Goal: Task Accomplishment & Management: Use online tool/utility

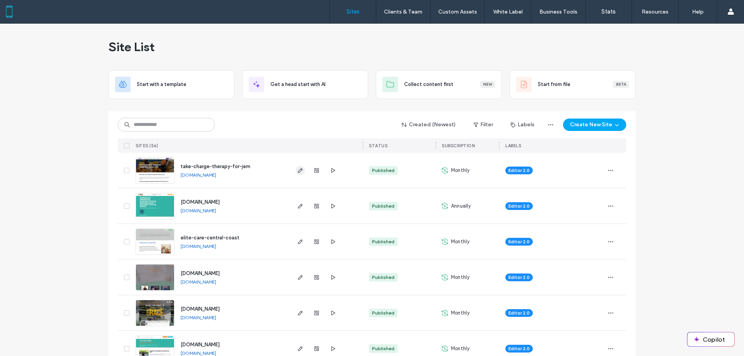
click at [300, 171] on icon "button" at bounding box center [300, 170] width 6 height 6
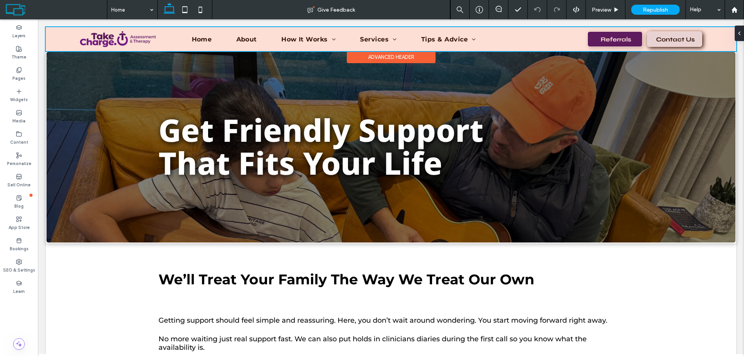
click at [614, 37] on div at bounding box center [391, 39] width 691 height 24
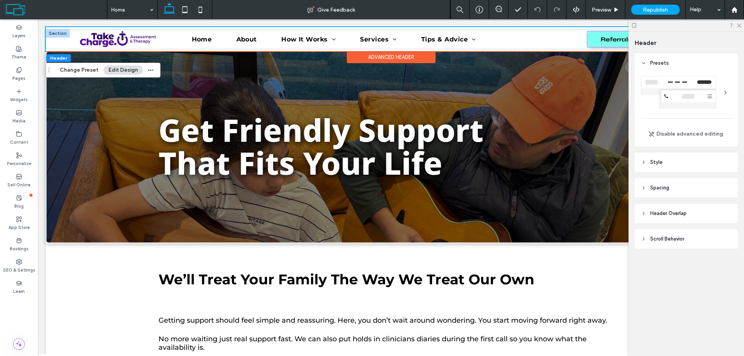
click at [604, 41] on span "Referrals" at bounding box center [616, 39] width 36 height 15
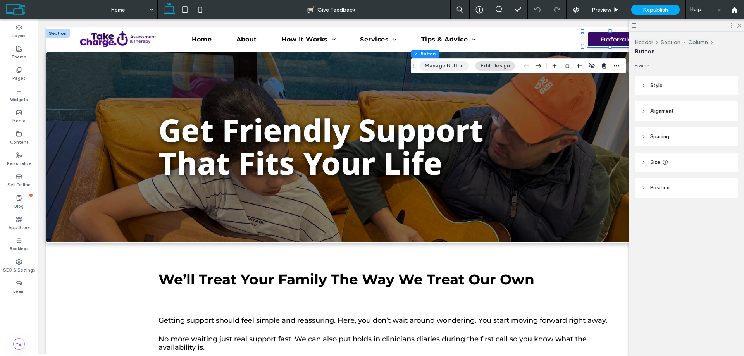
click at [450, 64] on button "Manage Button" at bounding box center [444, 65] width 49 height 9
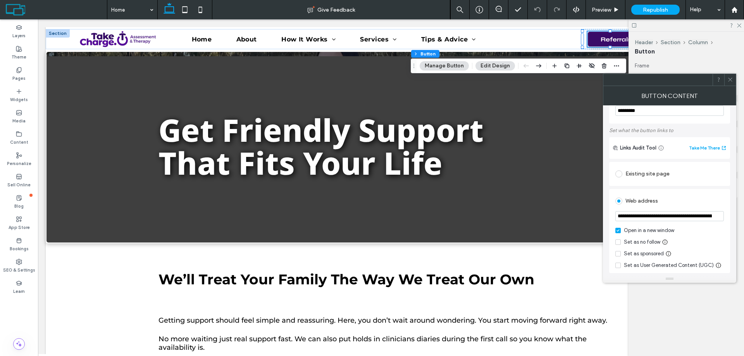
scroll to position [39, 0]
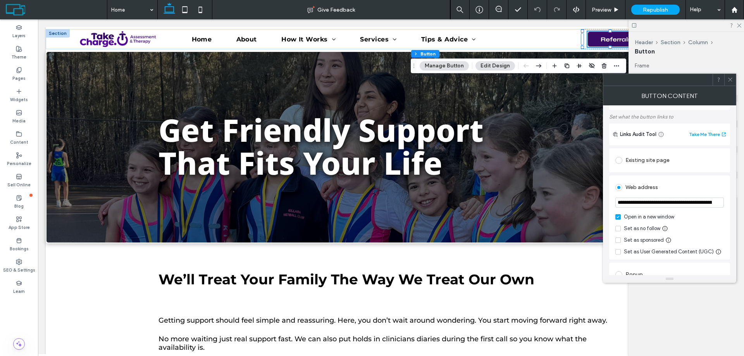
click at [667, 205] on input "**********" at bounding box center [669, 203] width 109 height 10
click at [731, 79] on use at bounding box center [730, 80] width 4 height 4
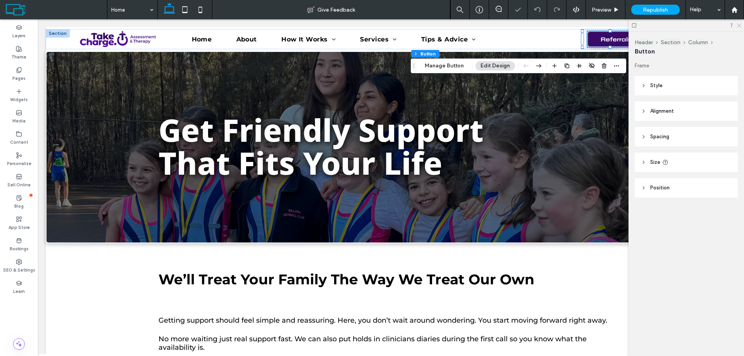
click at [738, 24] on icon at bounding box center [738, 24] width 5 height 5
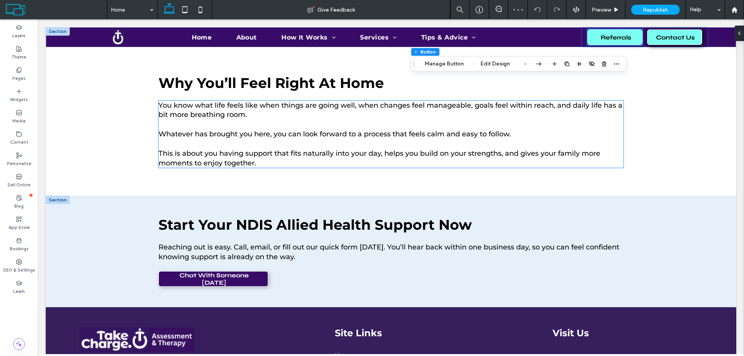
scroll to position [1017, 0]
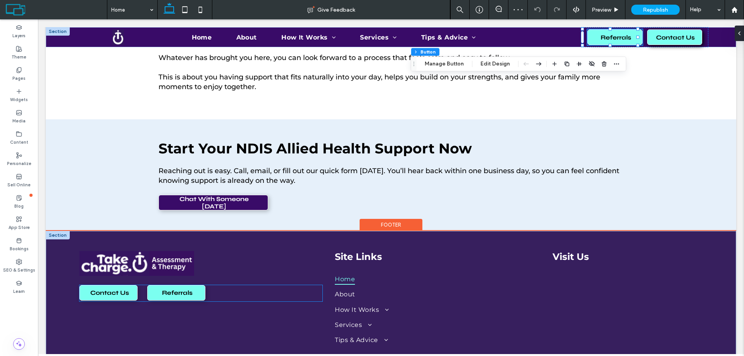
click at [187, 291] on span "Referrals" at bounding box center [177, 292] width 36 height 15
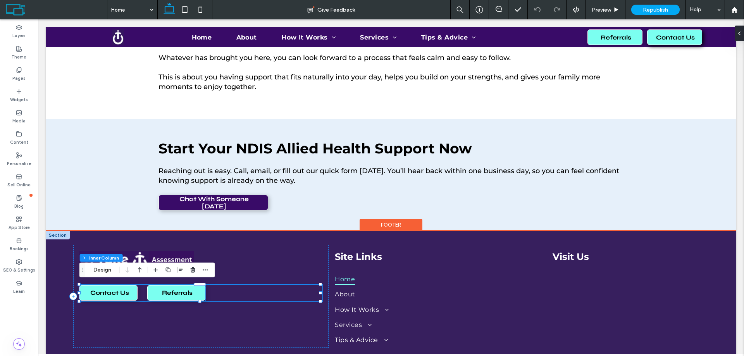
click at [173, 292] on span "Referrals" at bounding box center [177, 292] width 36 height 15
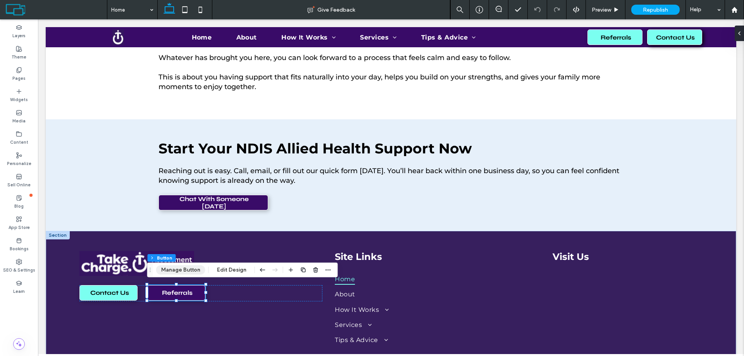
click at [184, 269] on button "Manage Button" at bounding box center [180, 269] width 49 height 9
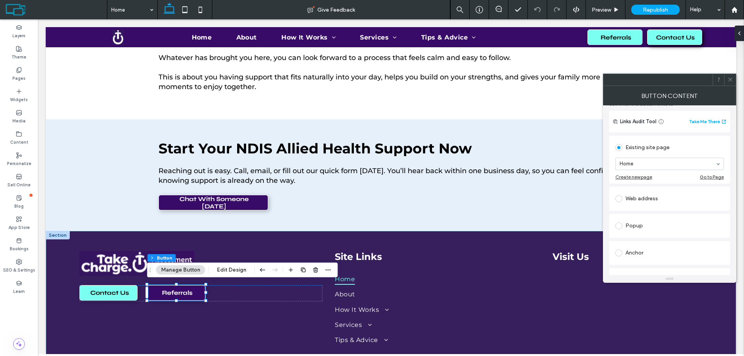
scroll to position [116, 0]
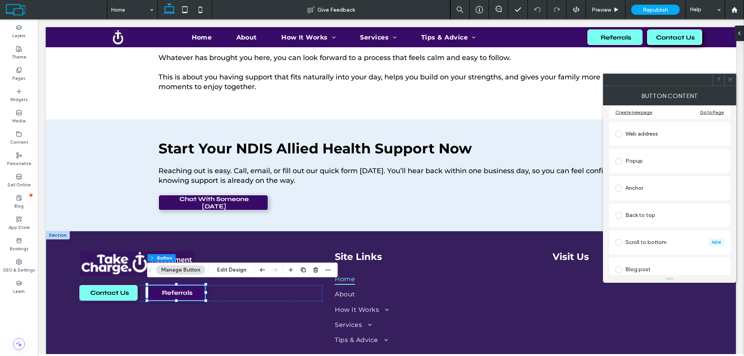
click at [631, 134] on div "Web address" at bounding box center [669, 134] width 109 height 12
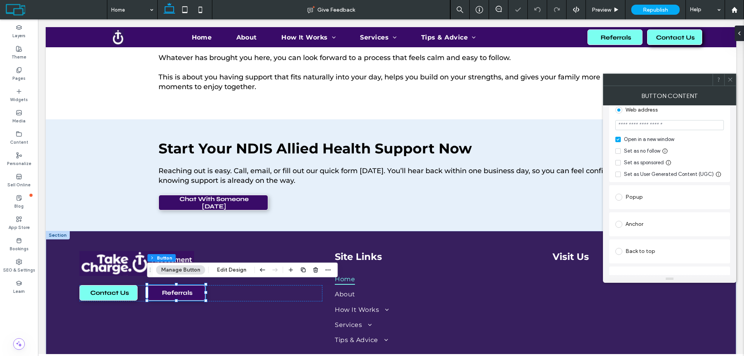
click at [658, 128] on input "url" at bounding box center [669, 125] width 109 height 10
paste input "**********"
type input "**********"
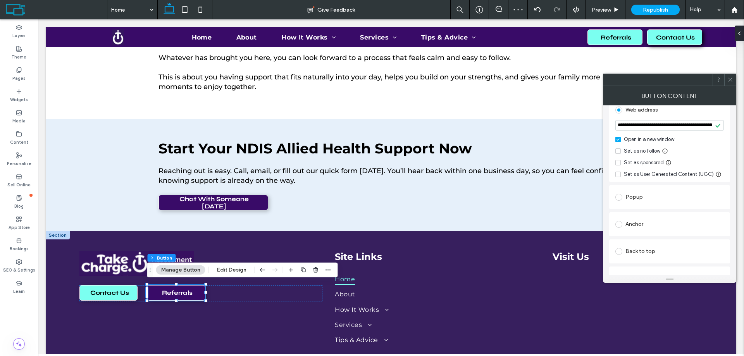
click at [731, 81] on icon at bounding box center [730, 80] width 6 height 6
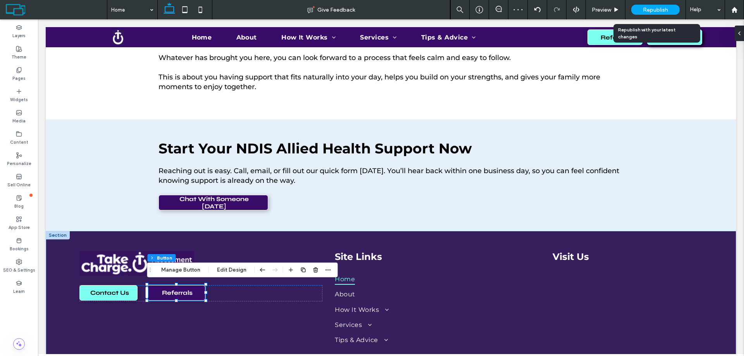
click at [661, 12] on span "Republish" at bounding box center [655, 10] width 25 height 7
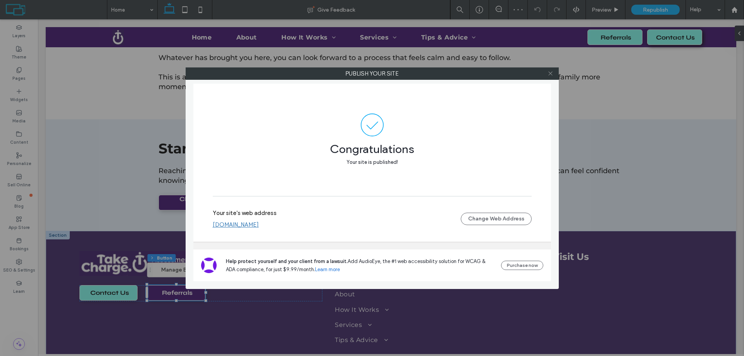
click at [552, 75] on icon at bounding box center [551, 74] width 6 height 6
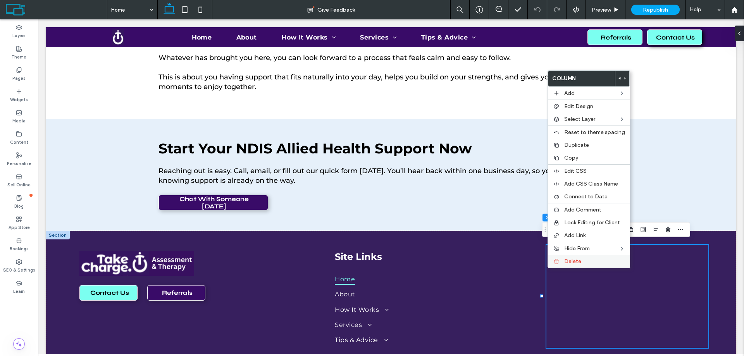
drag, startPoint x: 567, startPoint y: 260, endPoint x: 550, endPoint y: 257, distance: 17.3
click at [567, 260] on span "Delete" at bounding box center [572, 261] width 17 height 7
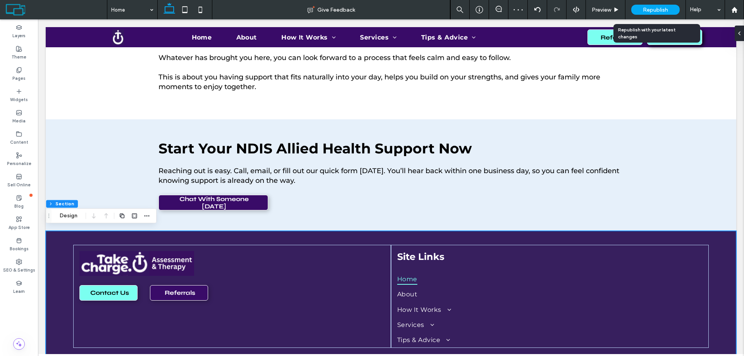
click at [662, 11] on span "Republish" at bounding box center [655, 10] width 25 height 7
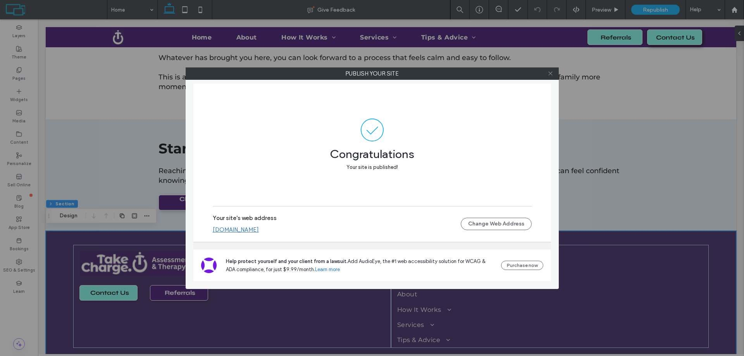
drag, startPoint x: 553, startPoint y: 74, endPoint x: 562, endPoint y: 142, distance: 69.2
click at [553, 74] on icon at bounding box center [551, 74] width 6 height 6
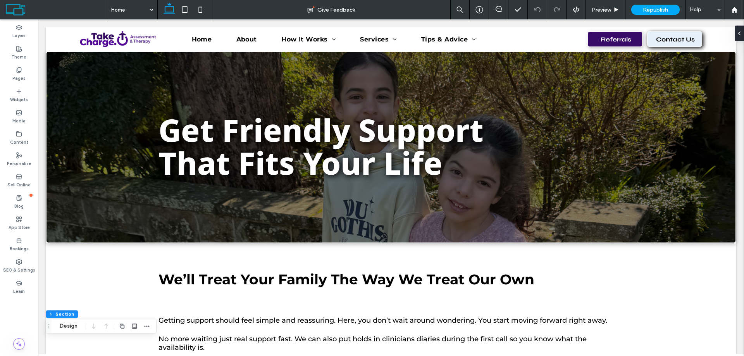
click at [183, 8] on use at bounding box center [185, 9] width 5 height 7
type input "*"
type input "**"
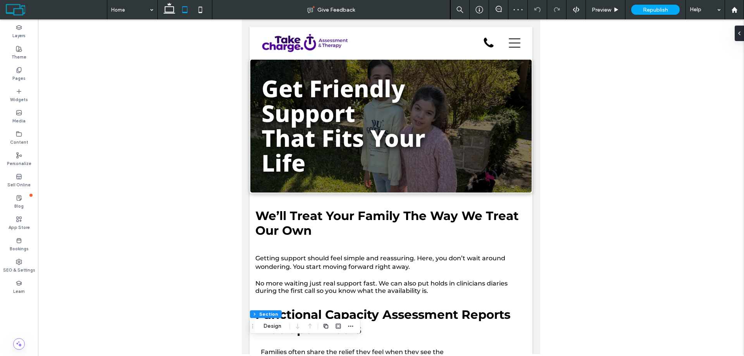
click at [171, 12] on icon at bounding box center [170, 10] width 16 height 16
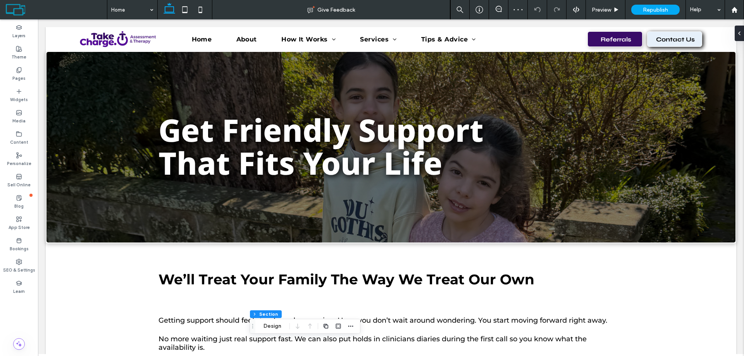
type input "*"
type input "**"
type input "***"
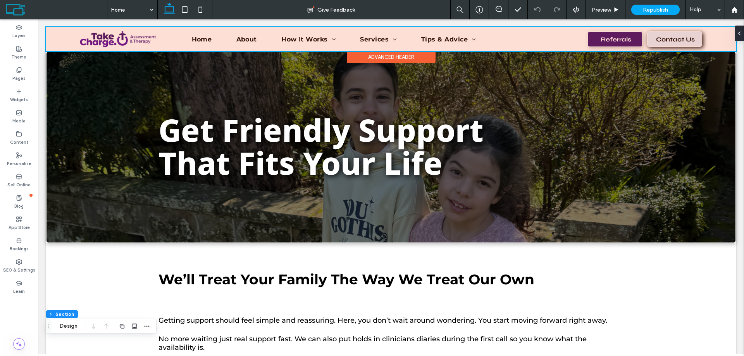
click at [552, 41] on div at bounding box center [391, 39] width 691 height 24
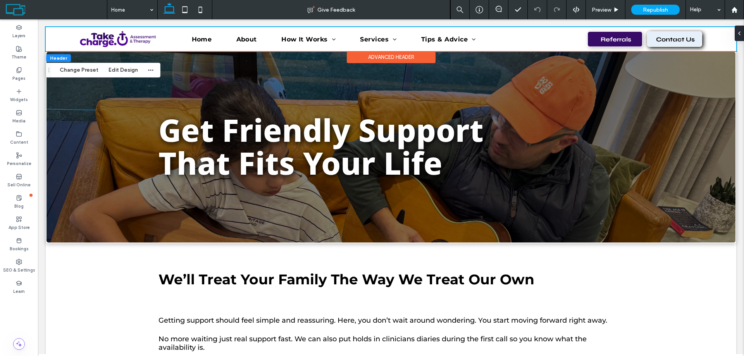
click at [397, 58] on div "Advanced Header" at bounding box center [391, 57] width 89 height 12
drag, startPoint x: 118, startPoint y: 71, endPoint x: 198, endPoint y: 95, distance: 83.6
click at [118, 71] on button "Edit Design" at bounding box center [123, 70] width 40 height 9
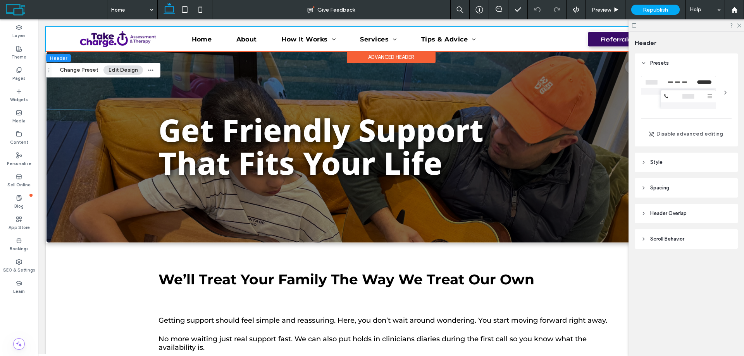
click at [668, 239] on span "Scroll Behavior" at bounding box center [667, 239] width 34 height 8
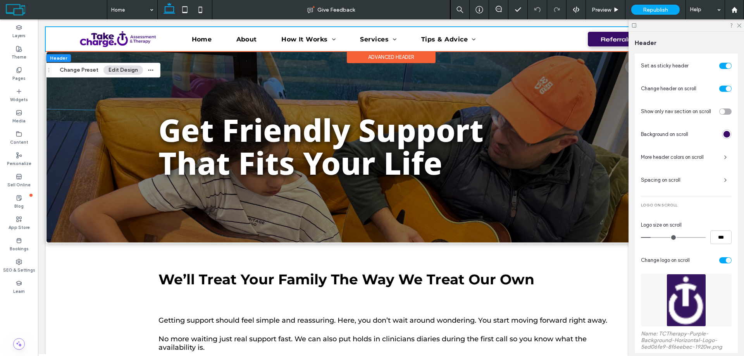
scroll to position [194, 0]
click at [678, 181] on span "Spacing on scroll" at bounding box center [679, 180] width 77 height 8
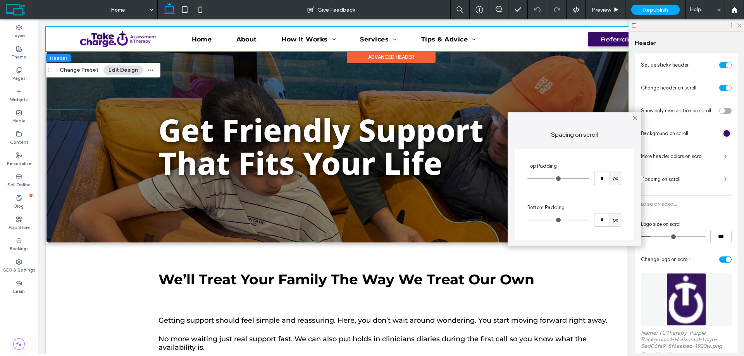
drag, startPoint x: 604, startPoint y: 179, endPoint x: 596, endPoint y: 179, distance: 7.8
click at [596, 179] on input "*" at bounding box center [602, 179] width 16 height 14
type input "*"
drag, startPoint x: 607, startPoint y: 221, endPoint x: 593, endPoint y: 221, distance: 13.6
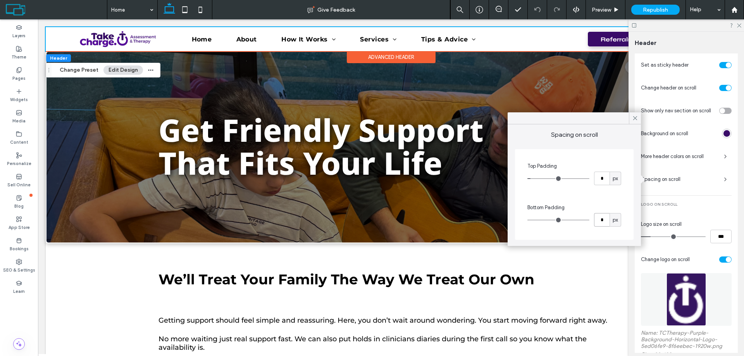
click at [593, 221] on div "* px" at bounding box center [574, 220] width 94 height 14
type input "*"
click at [614, 146] on div "Spacing on scroll Top Padding * px Bottom Padding * px" at bounding box center [574, 185] width 133 height 122
click at [633, 116] on icon at bounding box center [635, 118] width 7 height 7
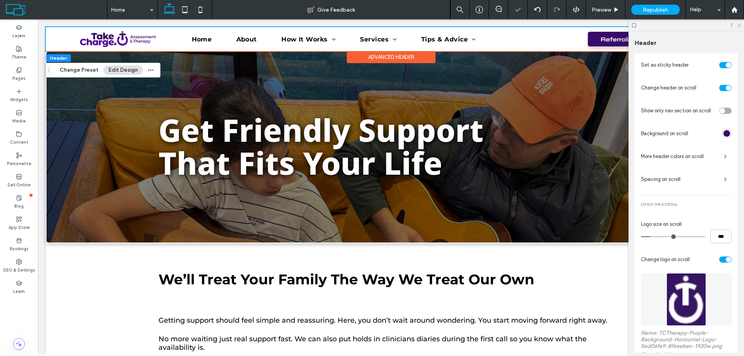
click at [739, 25] on icon at bounding box center [738, 24] width 5 height 5
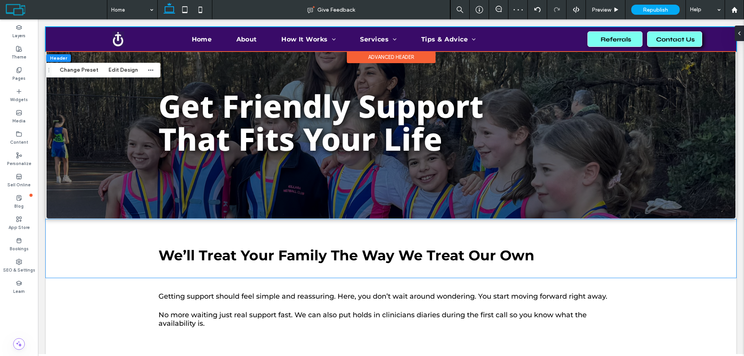
scroll to position [0, 0]
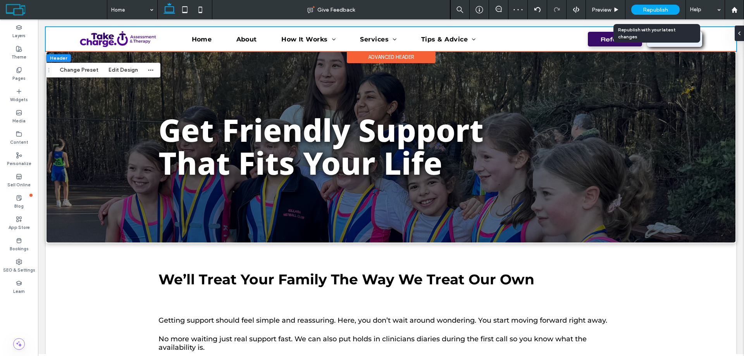
click at [649, 10] on span "Republish" at bounding box center [655, 10] width 25 height 7
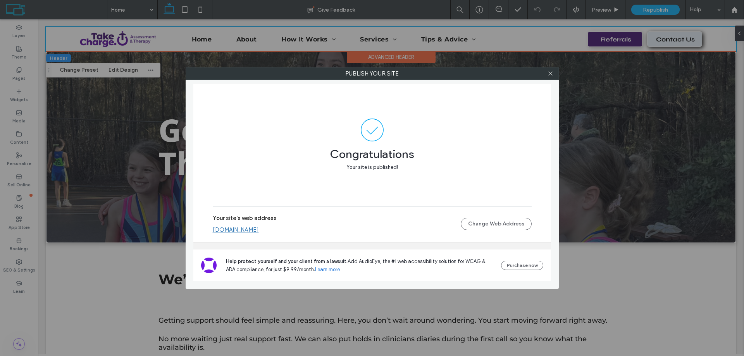
drag, startPoint x: 548, startPoint y: 73, endPoint x: 355, endPoint y: 73, distance: 193.8
click at [548, 73] on icon at bounding box center [551, 74] width 6 height 6
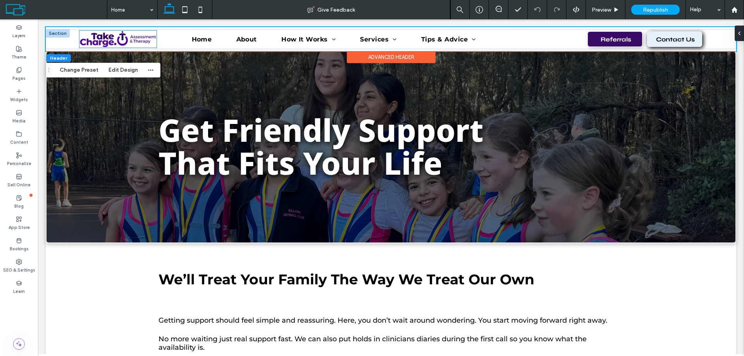
click at [106, 44] on img at bounding box center [117, 39] width 77 height 17
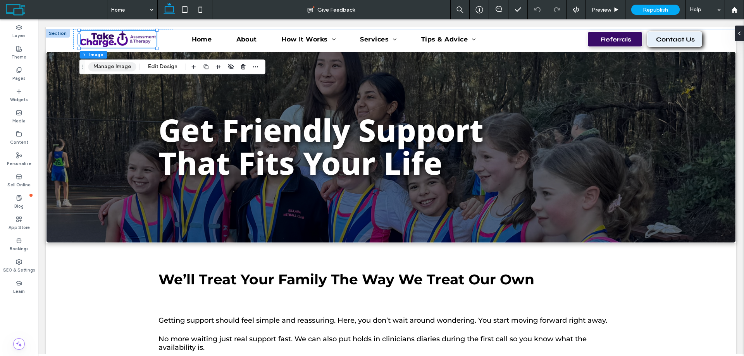
click at [126, 66] on button "Manage Image" at bounding box center [112, 66] width 48 height 9
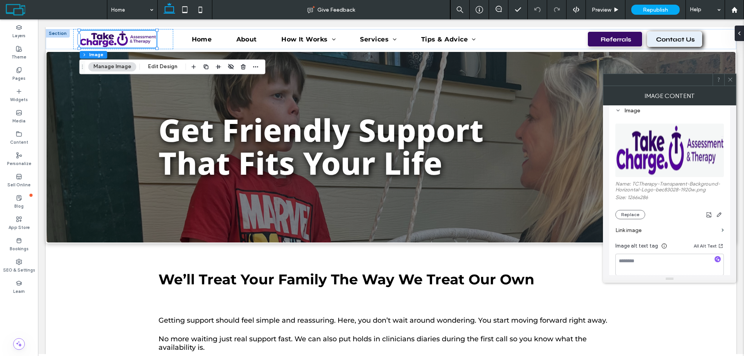
scroll to position [116, 0]
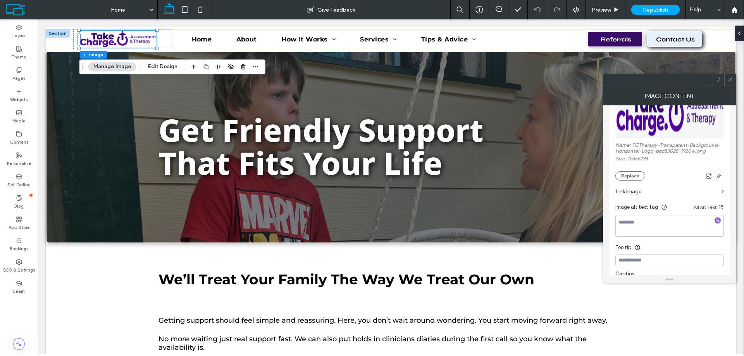
click at [638, 192] on label "Link image" at bounding box center [666, 191] width 103 height 14
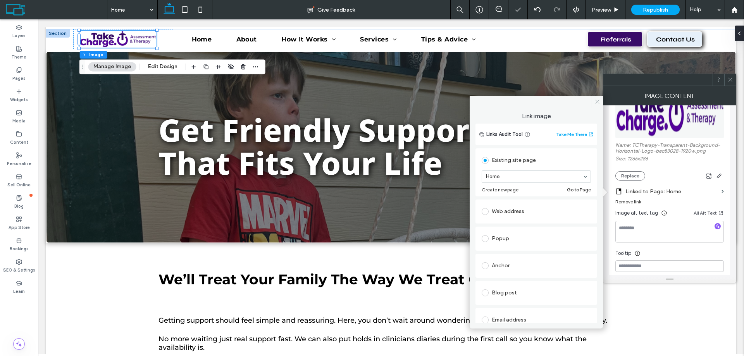
click at [597, 102] on use at bounding box center [597, 102] width 4 height 4
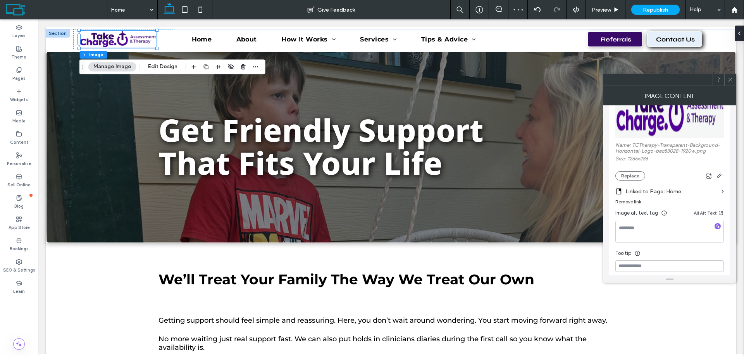
click at [729, 79] on icon at bounding box center [730, 80] width 6 height 6
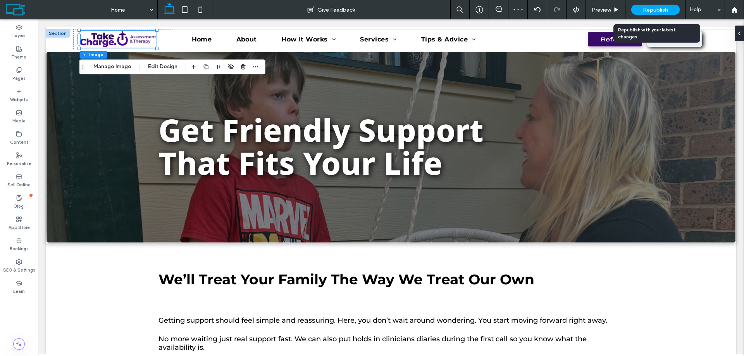
drag, startPoint x: 631, startPoint y: 4, endPoint x: 652, endPoint y: 9, distance: 21.4
click at [652, 9] on span "Republish" at bounding box center [655, 10] width 25 height 7
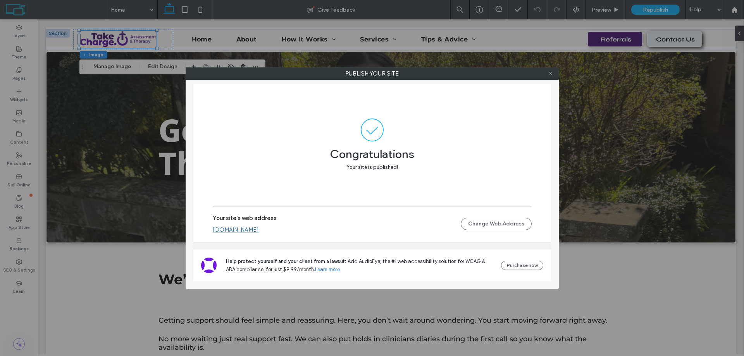
click at [548, 74] on icon at bounding box center [551, 74] width 6 height 6
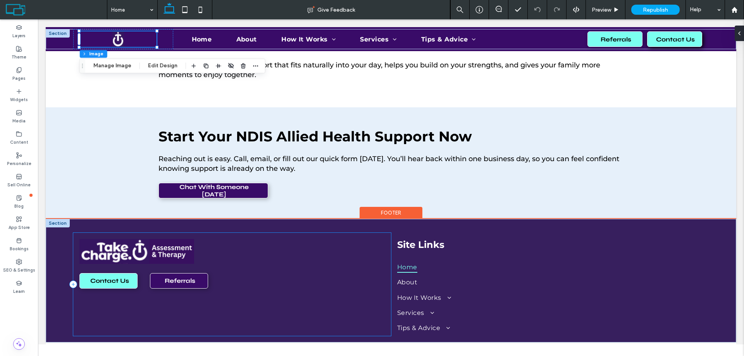
scroll to position [1017, 0]
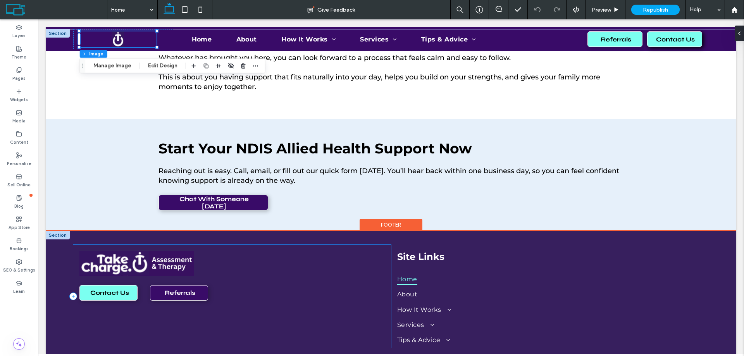
click at [264, 343] on div "Contact Us Referrals" at bounding box center [232, 296] width 318 height 103
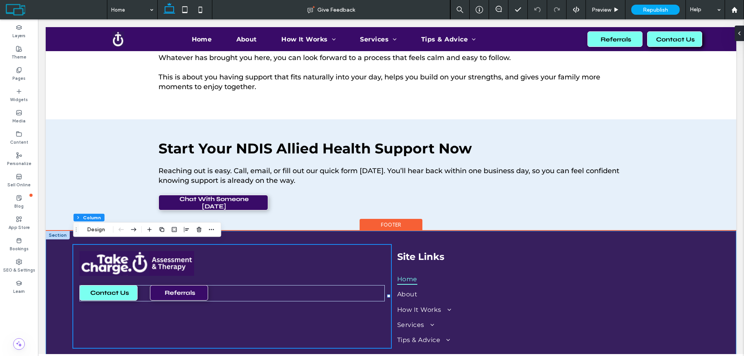
click at [391, 348] on div "Contact Us Referrals Site Links Home About How It Works Get Started Intake Proc…" at bounding box center [391, 293] width 691 height 124
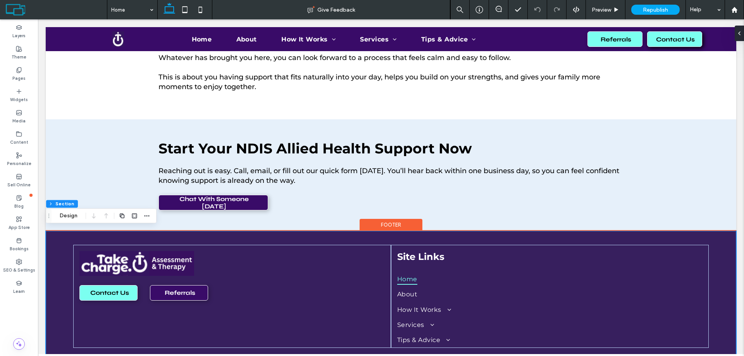
click at [385, 236] on div "Contact Us Referrals Site Links Home About How It Works Get Started Intake Proc…" at bounding box center [391, 293] width 691 height 124
click at [392, 222] on div "Footer" at bounding box center [391, 225] width 63 height 12
drag, startPoint x: 77, startPoint y: 215, endPoint x: 210, endPoint y: 203, distance: 133.8
click at [77, 215] on button "Edit Design" at bounding box center [75, 215] width 40 height 9
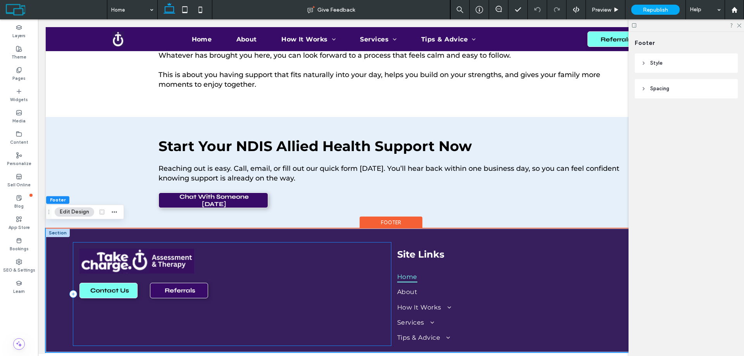
scroll to position [1022, 0]
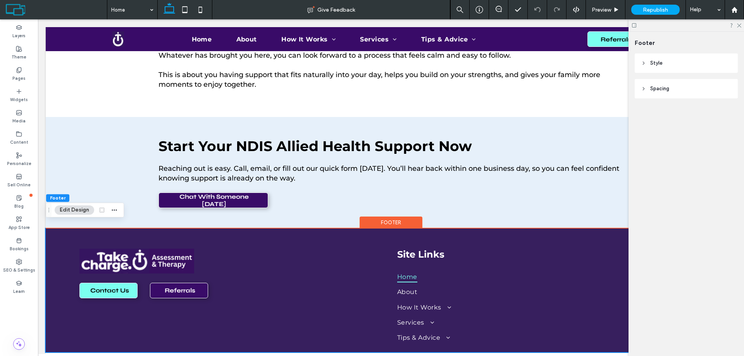
click at [672, 87] on header "Spacing" at bounding box center [686, 88] width 103 height 19
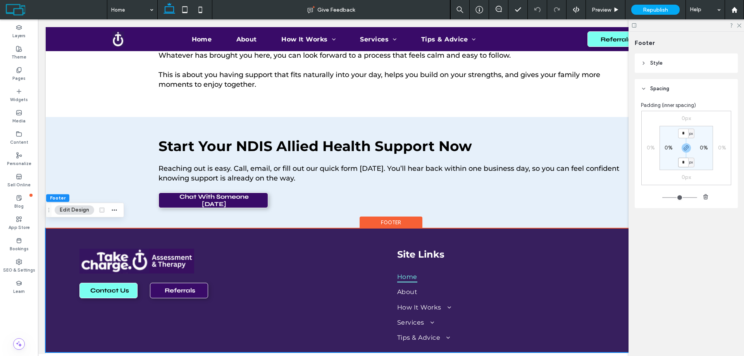
click at [683, 164] on input "*" at bounding box center [683, 163] width 10 height 10
type input "**"
click at [726, 222] on div "Style Color Image Background color Border *** Shadow Spacing Padding (inner spa…" at bounding box center [689, 146] width 108 height 186
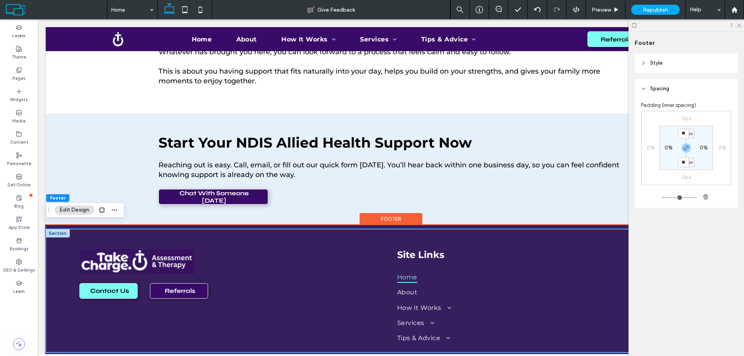
click at [272, 234] on div "Contact Us Referrals Site Links Home About How It Works Get Started Intake Proc…" at bounding box center [391, 291] width 691 height 124
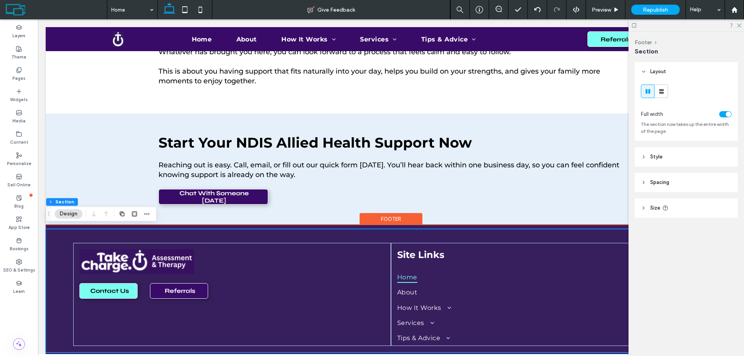
click at [330, 235] on div "Contact Us Referrals Site Links Home About How It Works Get Started Intake Proc…" at bounding box center [391, 291] width 691 height 124
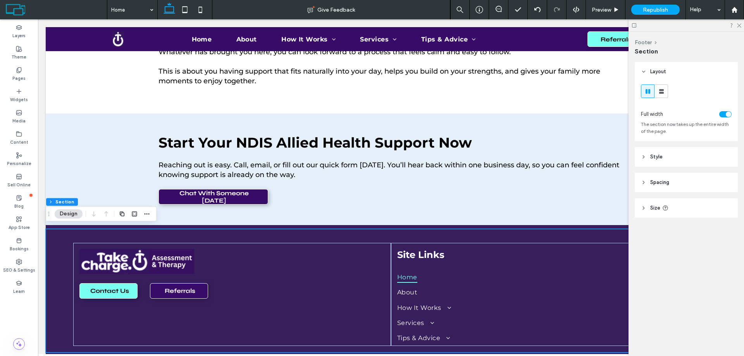
click at [664, 186] on span "Spacing" at bounding box center [659, 183] width 19 height 8
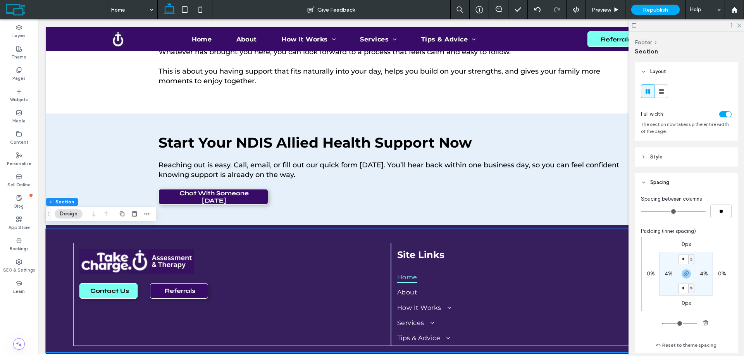
click at [691, 260] on span "%" at bounding box center [691, 260] width 3 height 8
click at [685, 271] on span "px" at bounding box center [686, 271] width 5 height 8
type input "****"
type input "**"
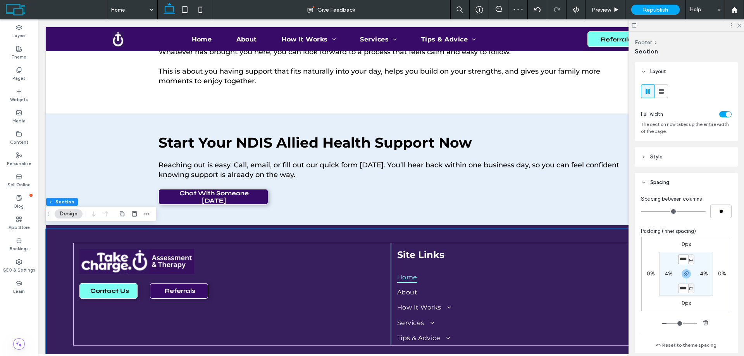
click at [682, 261] on input "****" at bounding box center [683, 260] width 10 height 10
type input "**"
click at [681, 290] on input "**" at bounding box center [683, 289] width 10 height 10
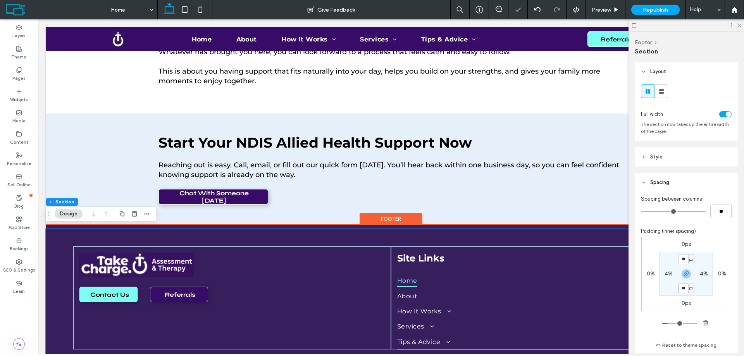
scroll to position [1045, 0]
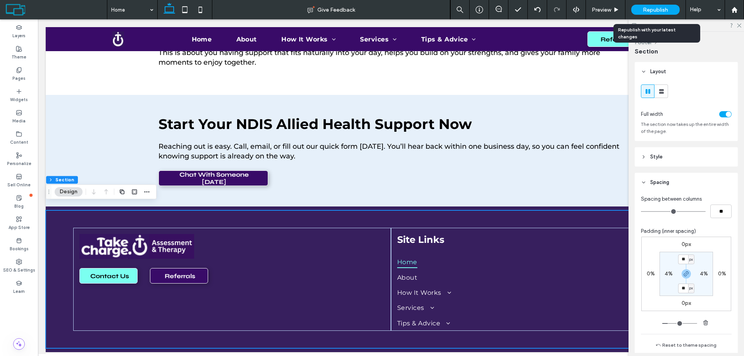
click at [655, 9] on span "Republish" at bounding box center [655, 10] width 25 height 7
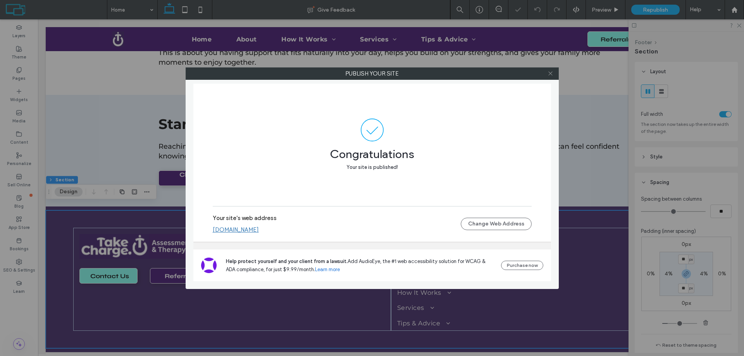
click at [552, 74] on icon at bounding box center [551, 74] width 6 height 6
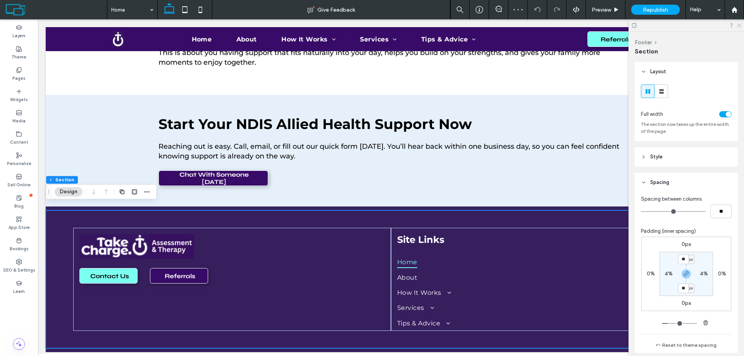
click at [740, 26] on icon at bounding box center [738, 24] width 5 height 5
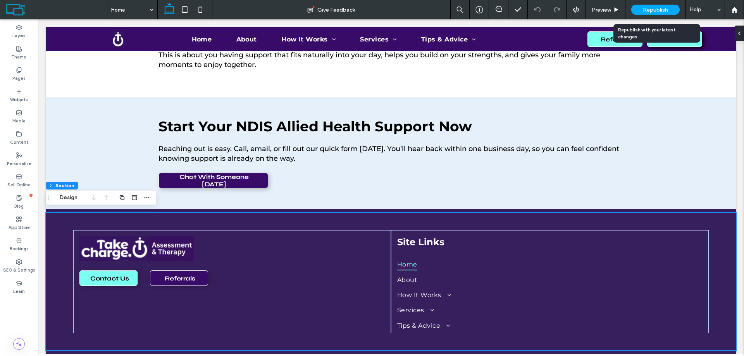
drag, startPoint x: 667, startPoint y: 9, endPoint x: 628, endPoint y: 17, distance: 40.5
click at [667, 9] on span "Republish" at bounding box center [655, 10] width 25 height 7
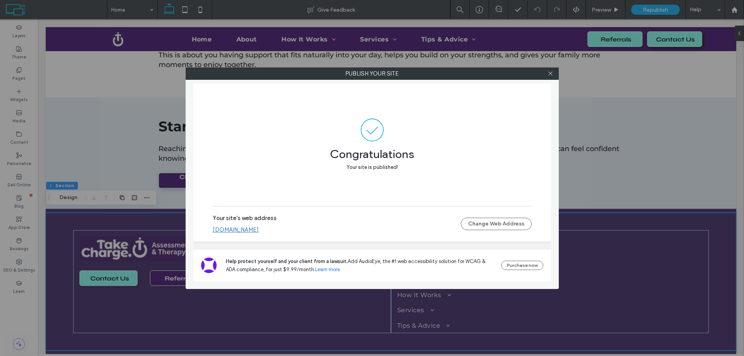
click at [553, 72] on div at bounding box center [551, 74] width 12 height 12
click at [550, 73] on icon at bounding box center [551, 74] width 6 height 6
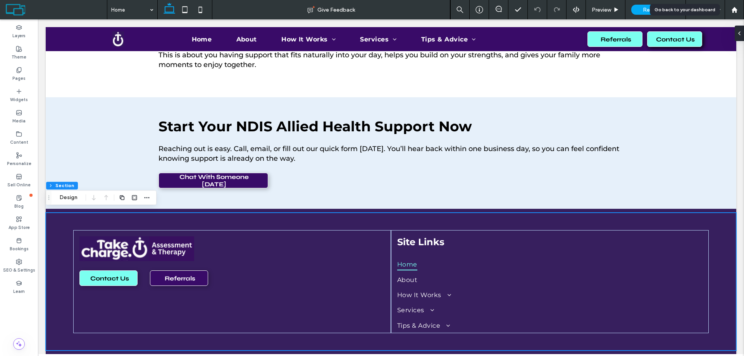
drag, startPoint x: 736, startPoint y: 12, endPoint x: 716, endPoint y: 17, distance: 20.8
click at [736, 12] on use at bounding box center [734, 10] width 6 height 6
